Goal: Find specific page/section: Find specific page/section

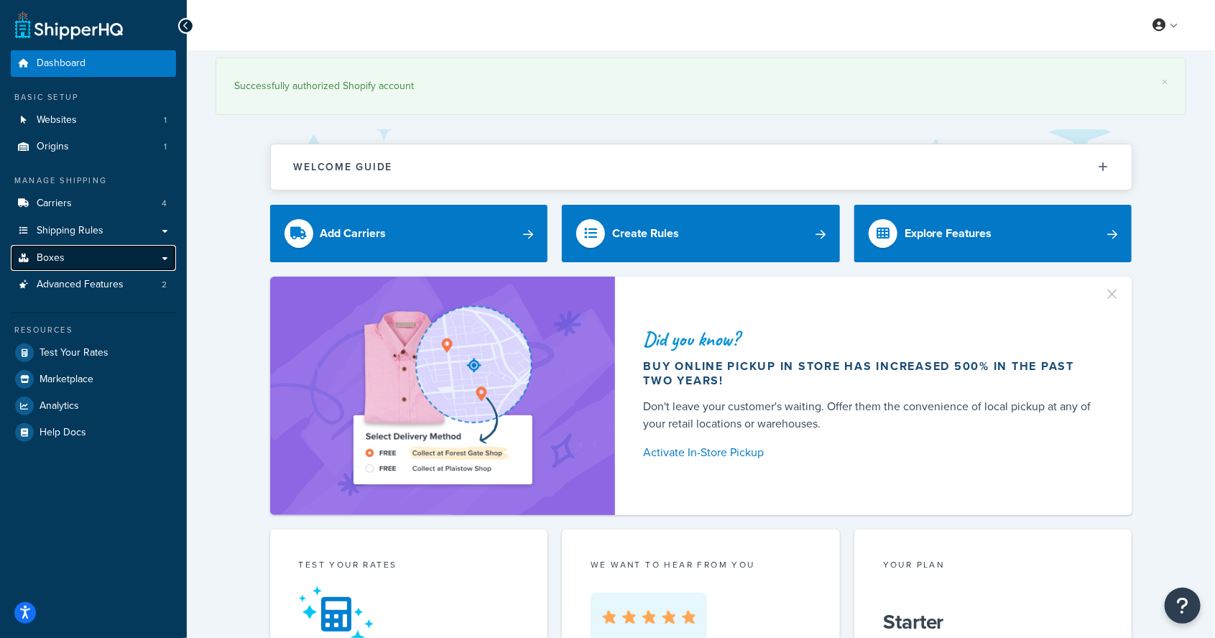
click at [40, 254] on span "Boxes" at bounding box center [51, 258] width 28 height 12
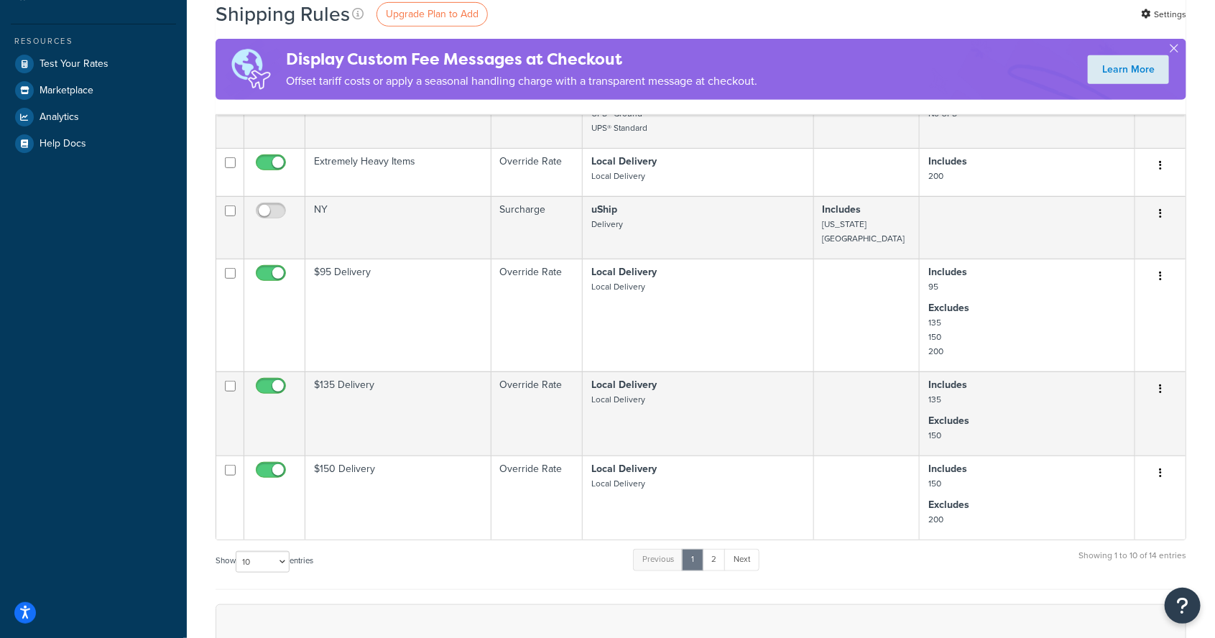
scroll to position [402, 0]
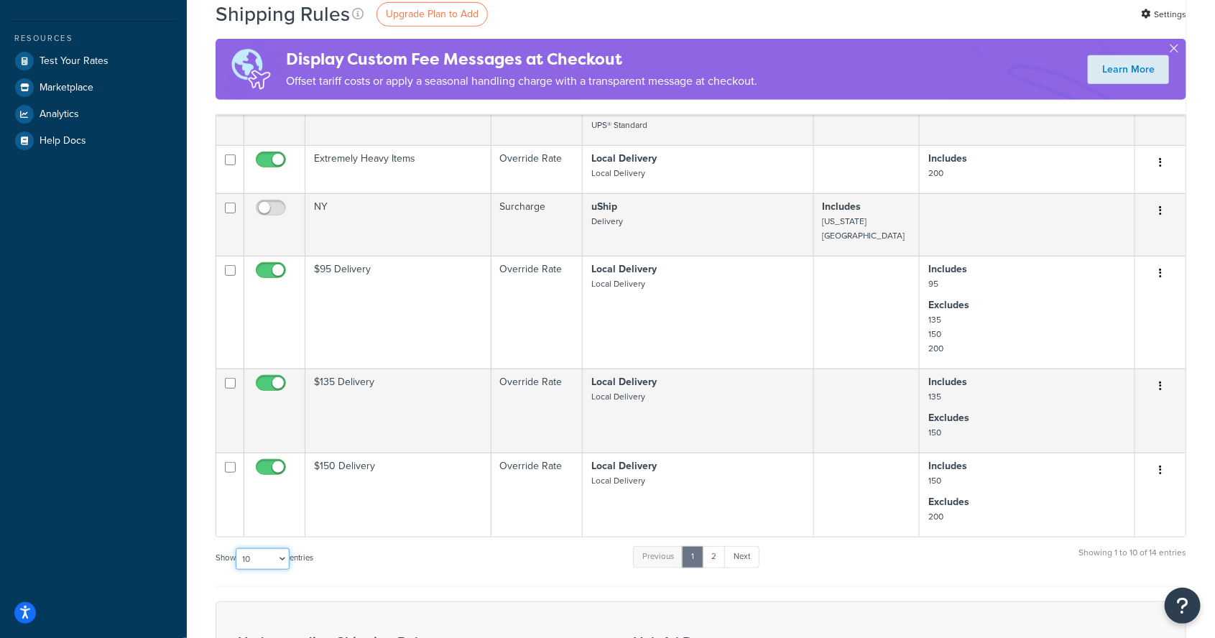
click at [275, 548] on select "10 15 25 50 100 1000" at bounding box center [263, 559] width 54 height 22
select select "100"
click at [237, 548] on select "10 15 25 50 100 1000" at bounding box center [263, 559] width 54 height 22
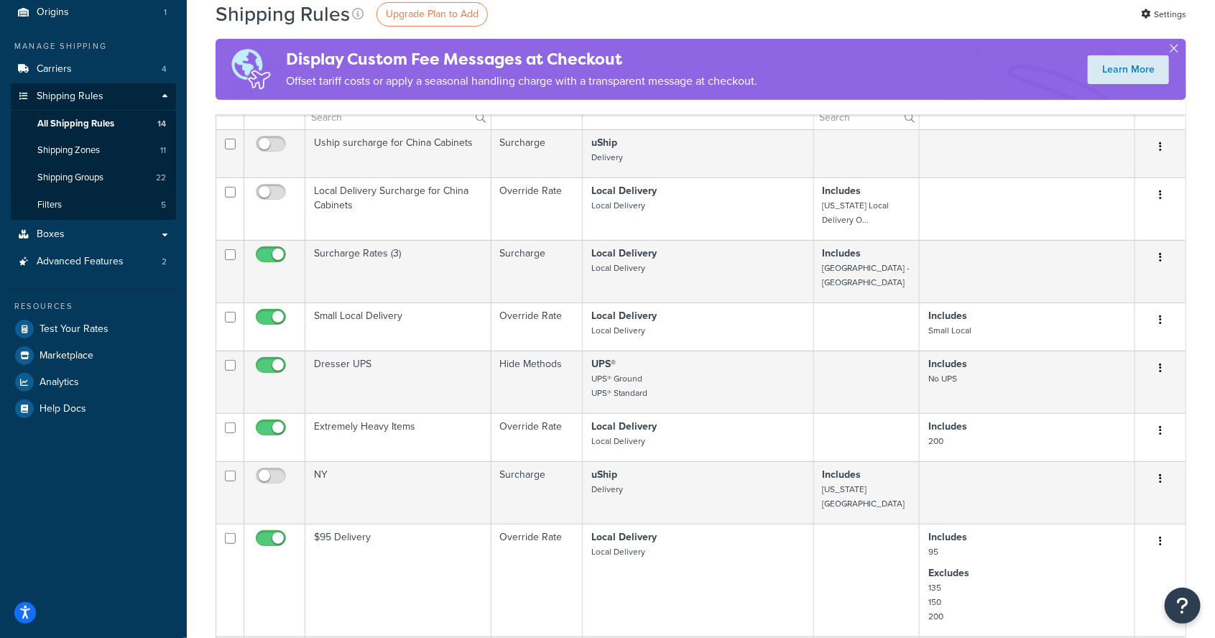
scroll to position [0, 0]
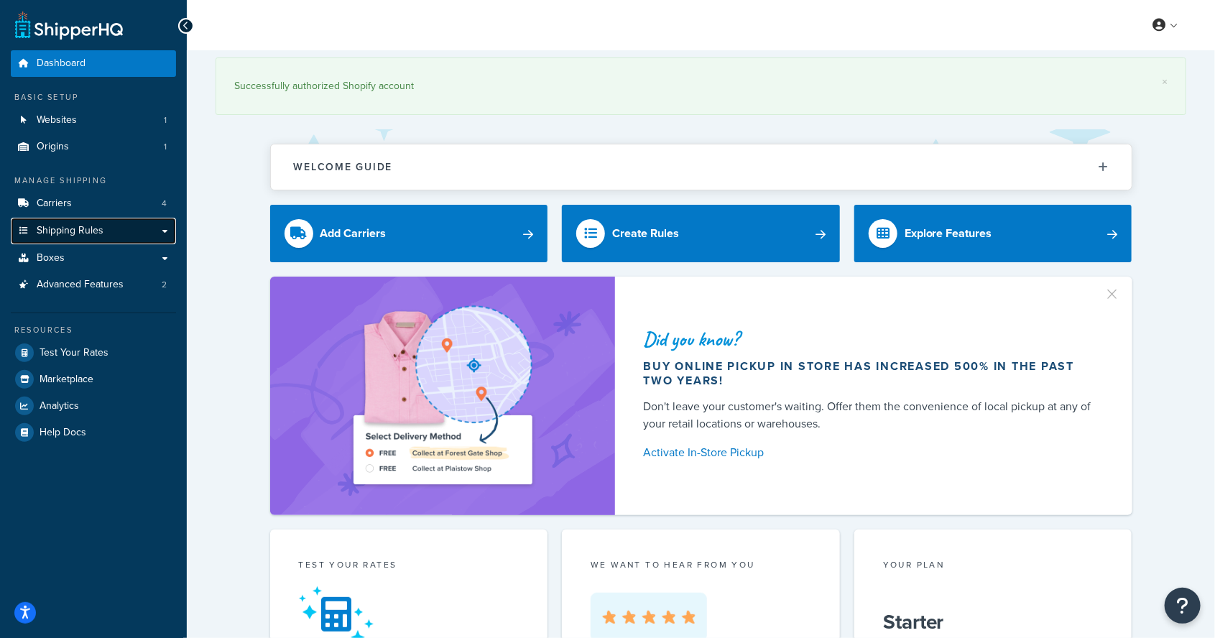
click at [50, 229] on span "Shipping Rules" at bounding box center [70, 231] width 67 height 12
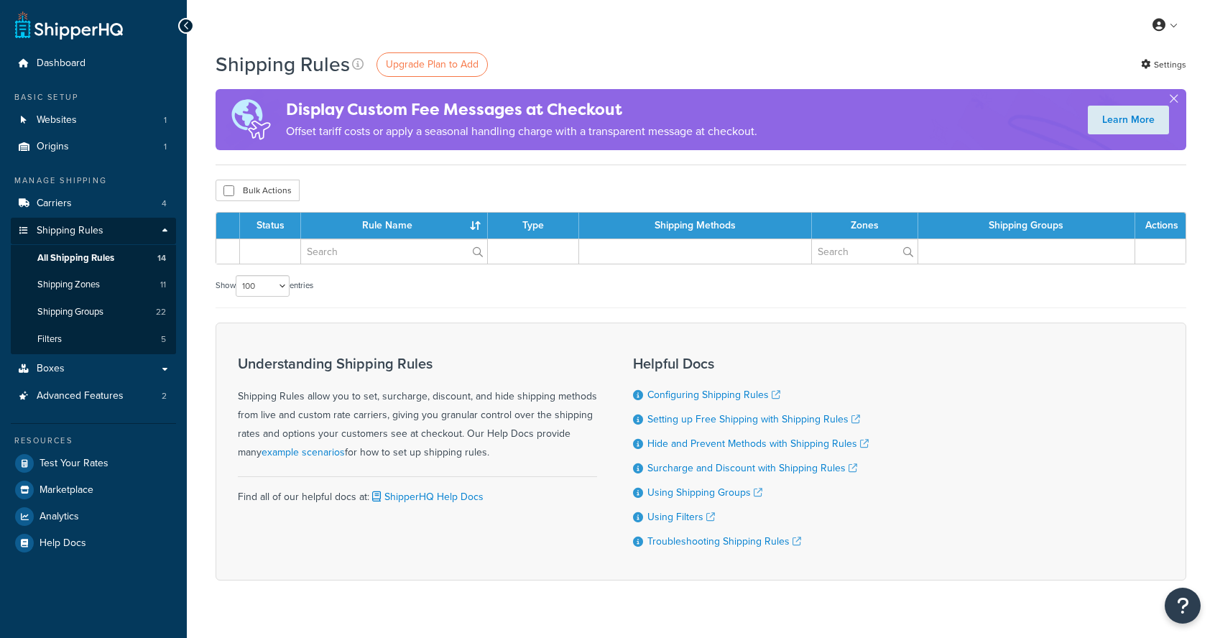
select select "100"
